Goal: Go to known website: Access a specific website the user already knows

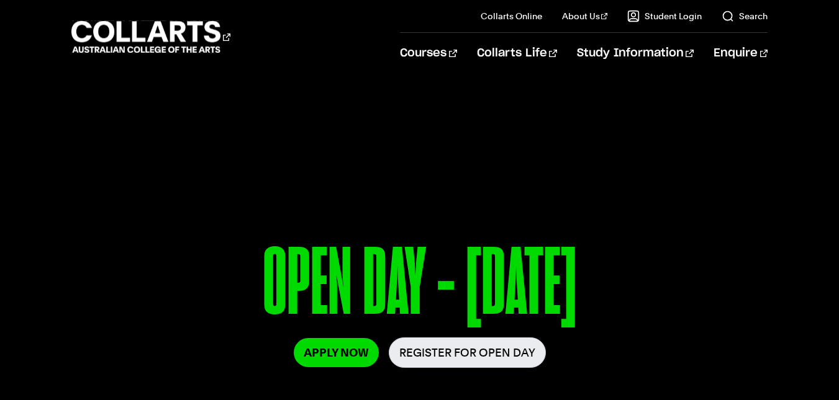
scroll to position [52, 0]
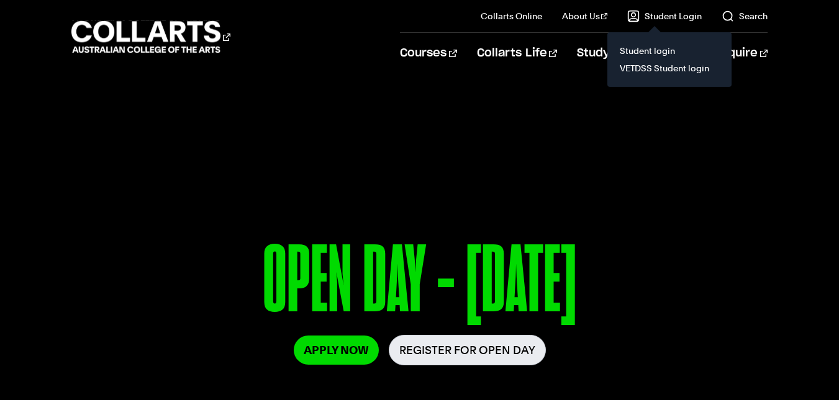
click at [682, 16] on link "Student Login" at bounding box center [664, 16] width 74 height 12
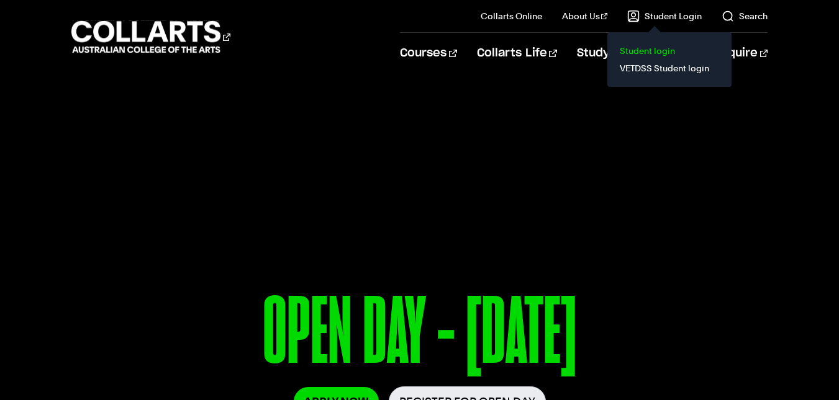
click at [670, 53] on link "Student login" at bounding box center [669, 50] width 104 height 17
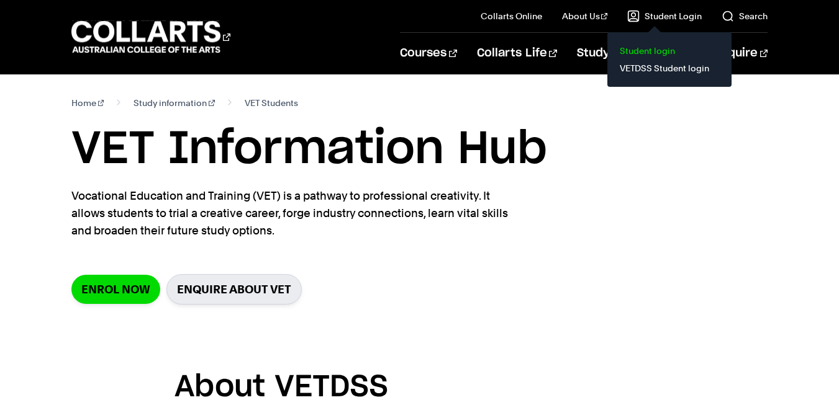
click at [660, 52] on link "Student login" at bounding box center [669, 50] width 104 height 17
click at [667, 66] on link "VETDSS Student login" at bounding box center [669, 68] width 104 height 17
